Goal: Information Seeking & Learning: Find specific fact

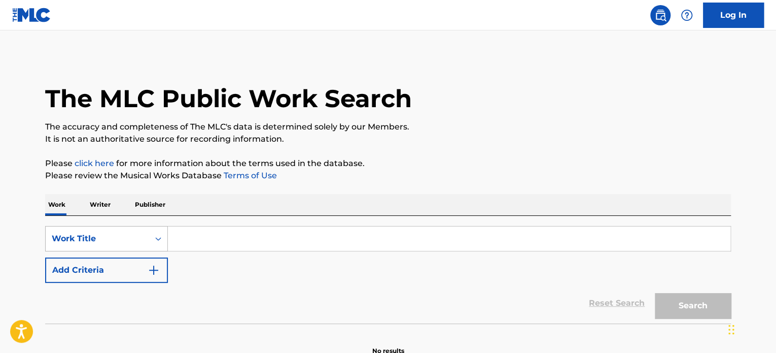
click at [149, 247] on div "Work Title" at bounding box center [106, 238] width 123 height 25
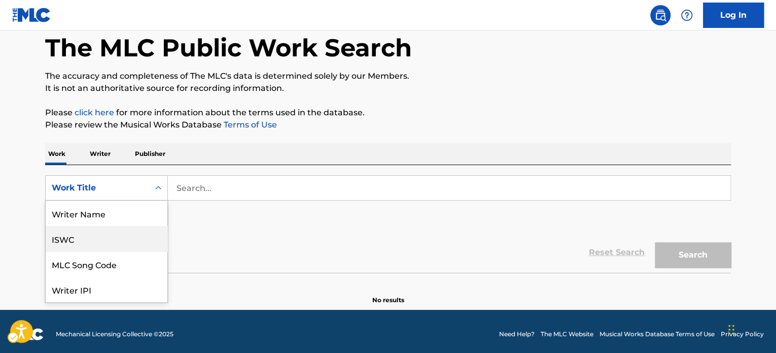
click at [129, 240] on div "ISWC" at bounding box center [107, 238] width 122 height 25
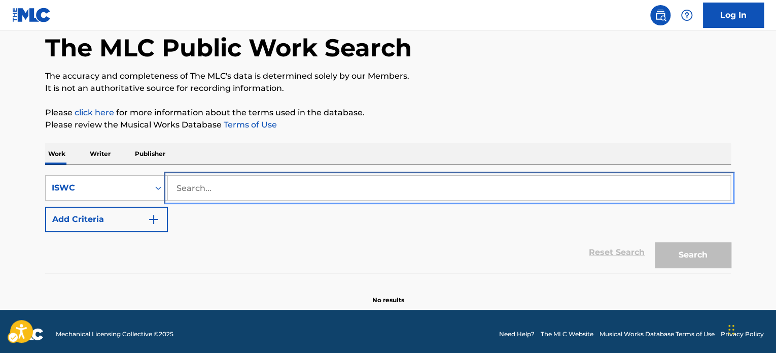
click at [264, 186] on input "Search..." at bounding box center [449, 188] width 563 height 24
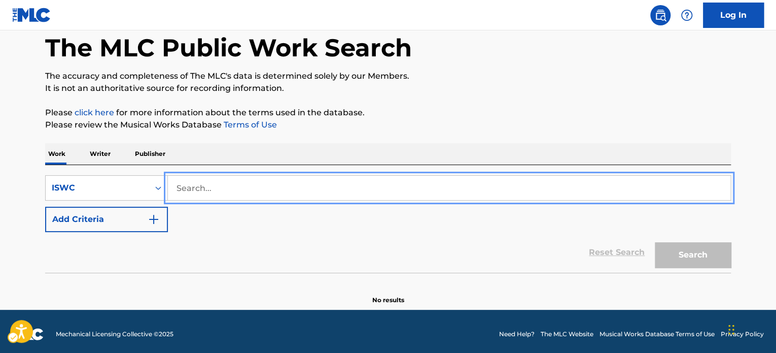
paste input "T0116676540"
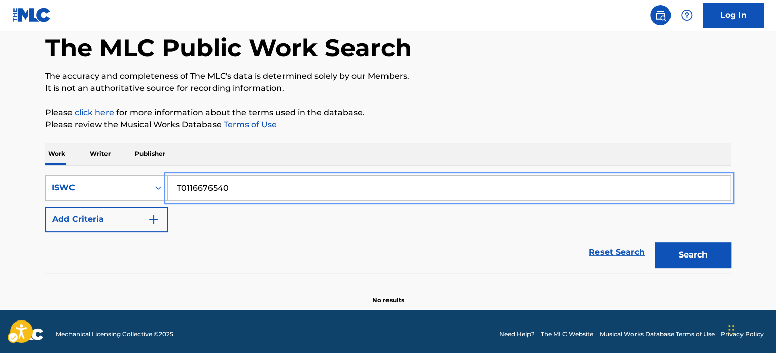
type input "T0116676540"
click at [541, 137] on div "The MLC Public Work Search The accuracy and completeness of The MLC's data is d…" at bounding box center [388, 154] width 710 height 299
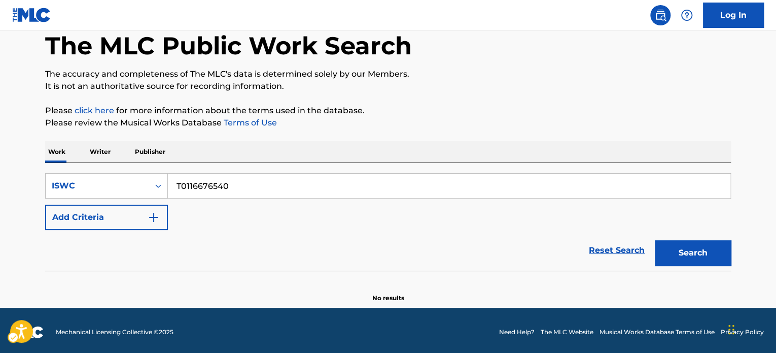
scroll to position [56, 0]
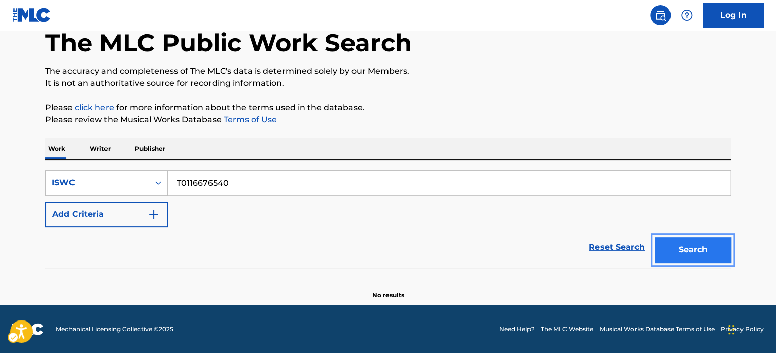
click at [713, 247] on button "Search" at bounding box center [693, 249] width 76 height 25
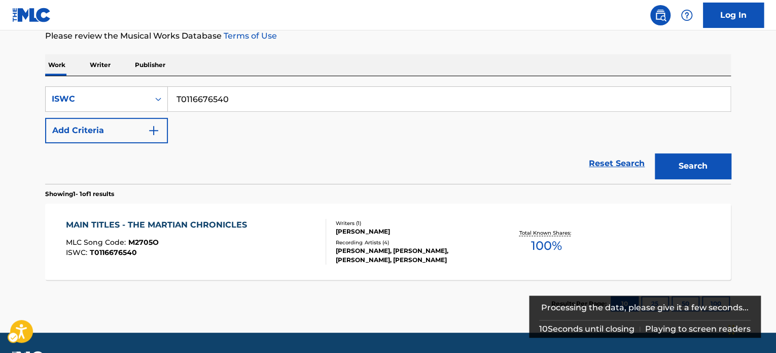
scroll to position [140, 0]
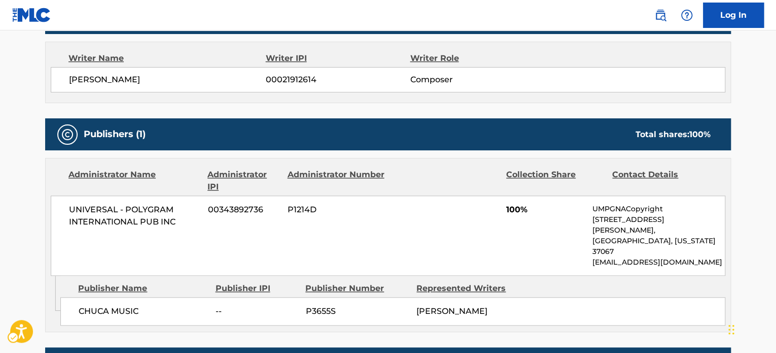
click at [306, 170] on div "Administrator Number" at bounding box center [336, 180] width 98 height 24
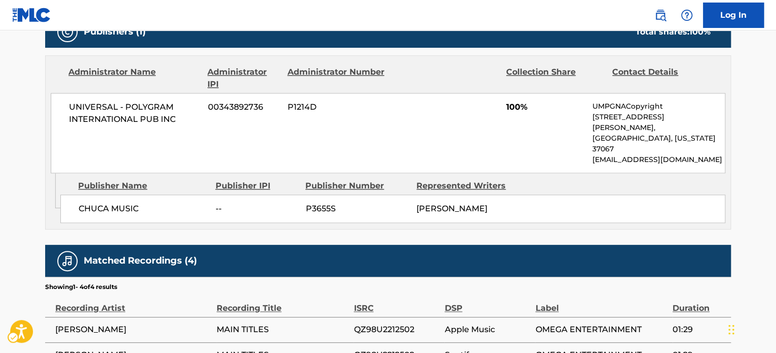
scroll to position [558, 0]
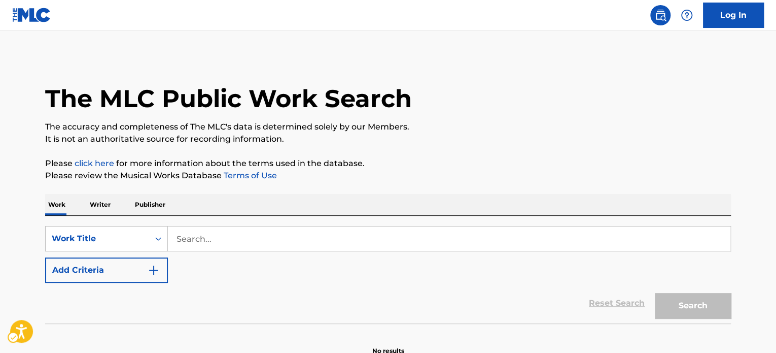
scroll to position [51, 0]
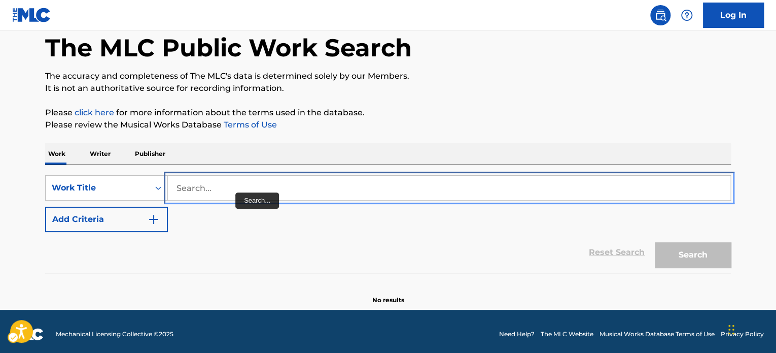
click at [235, 192] on input "Search..." at bounding box center [449, 188] width 563 height 24
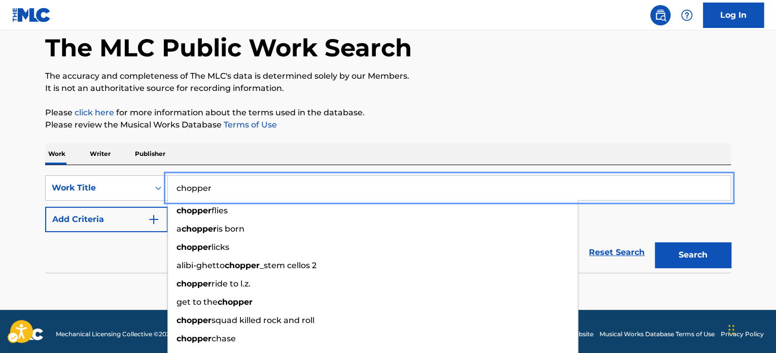
type input "chopper"
click at [327, 154] on div "Work Writer Publisher" at bounding box center [388, 153] width 686 height 21
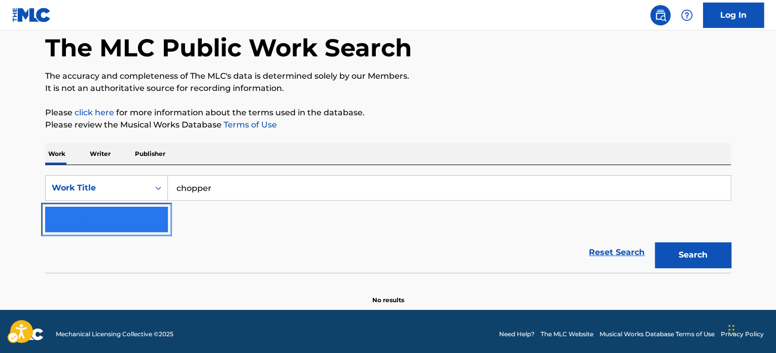
click at [106, 213] on button "Add Criteria" at bounding box center [106, 218] width 123 height 25
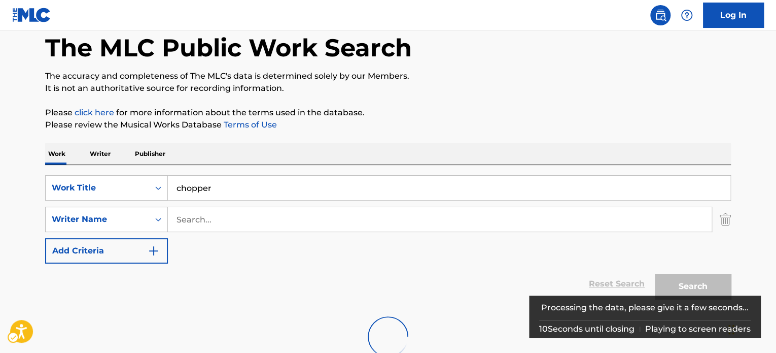
click at [203, 234] on div "SearchWithCriteria6d8bd249-ff88-4cac-97d8-b8304c97298d Work Title chopper Searc…" at bounding box center [388, 219] width 686 height 88
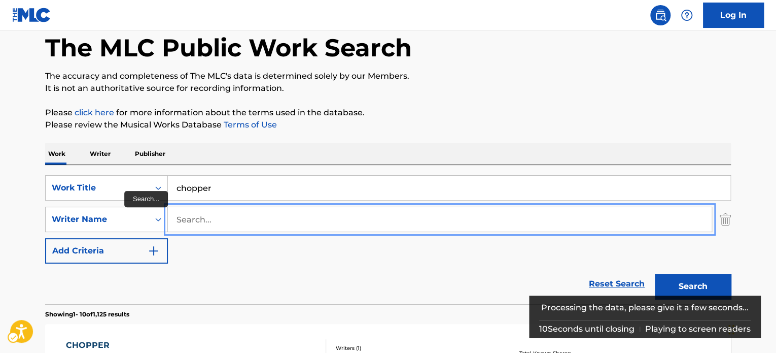
paste input "Harvey"
type input "Harvey"
click at [483, 114] on p "Please click here | New Window for more information about the terms used in the…" at bounding box center [388, 113] width 686 height 12
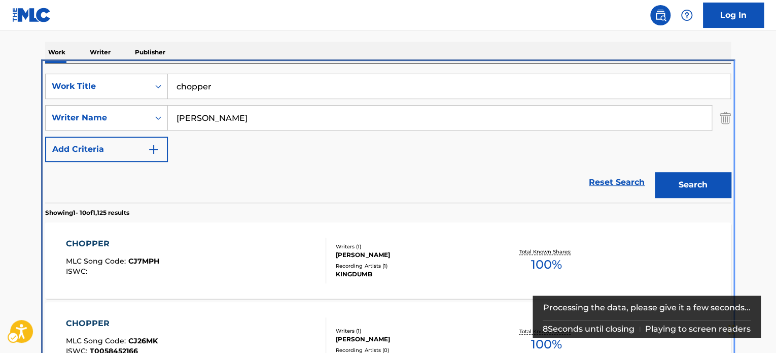
scroll to position [215, 0]
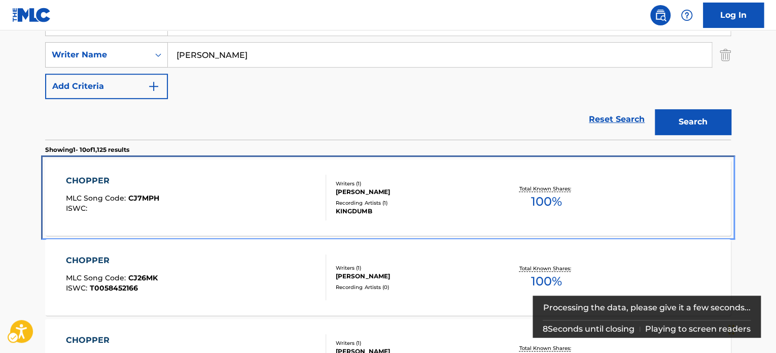
click at [697, 194] on div "CHOPPER MLC Song Code : CJ7MPH ISWC : Writers ( 1 ) VIREN CHANDRAKANT CHITRODA …" at bounding box center [388, 197] width 686 height 76
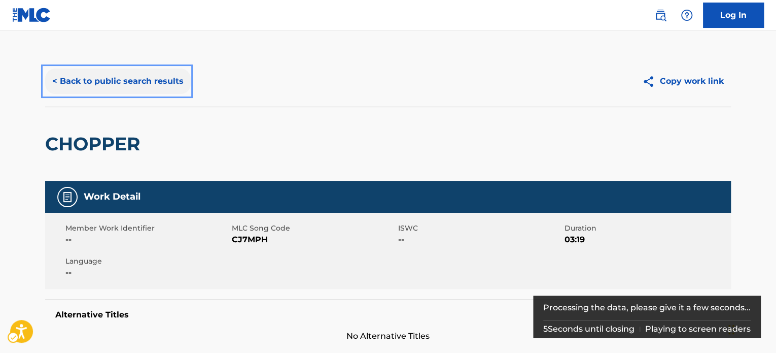
click at [115, 74] on button "< Back to public search results" at bounding box center [118, 80] width 146 height 25
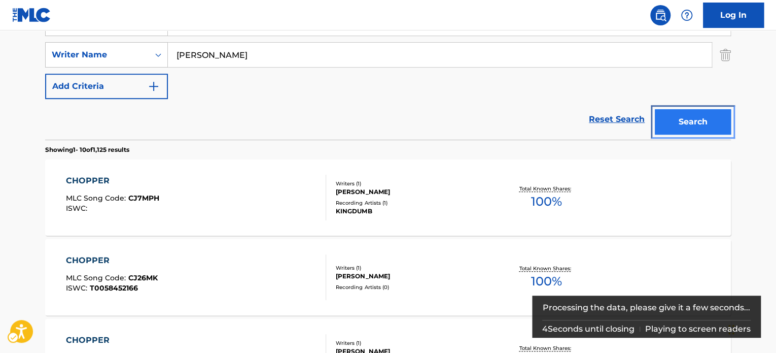
click at [731, 121] on button "Search" at bounding box center [693, 121] width 76 height 25
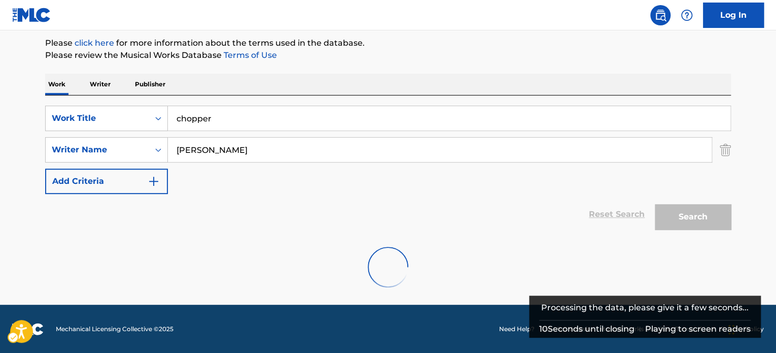
scroll to position [199, 0]
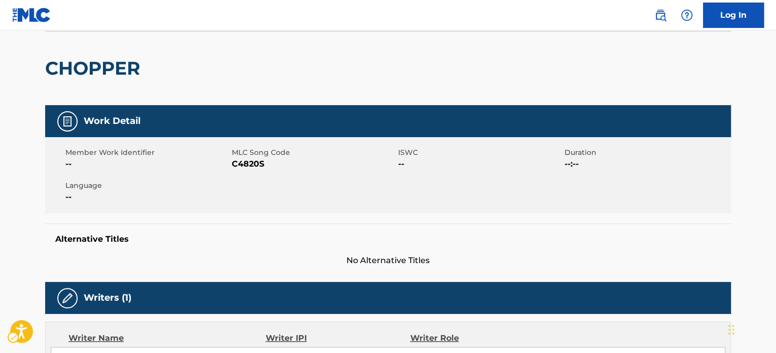
scroll to position [72, 0]
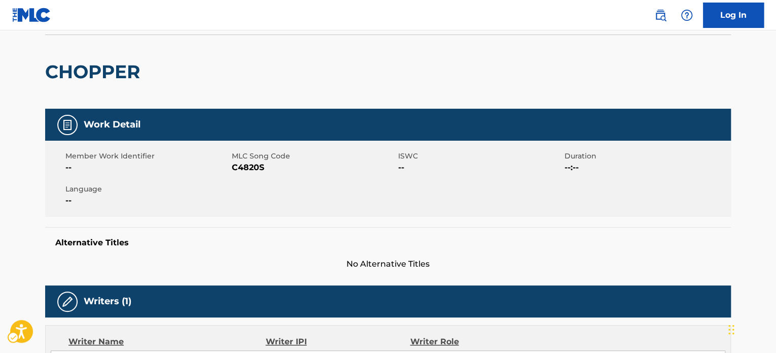
click at [108, 87] on div "CHOPPER" at bounding box center [95, 72] width 100 height 74
copy h2 "CHOPPER"
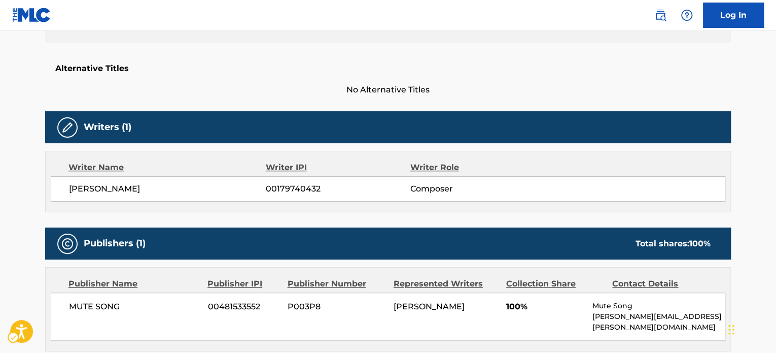
scroll to position [275, 0]
